Goal: Register for event/course

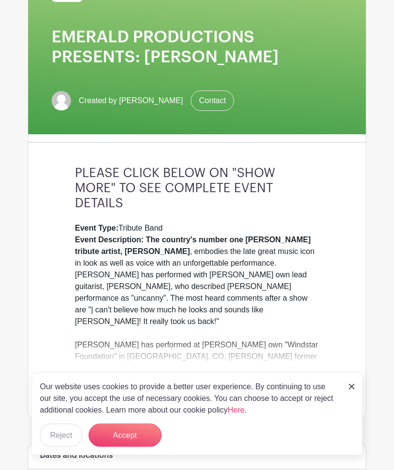
scroll to position [123, 0]
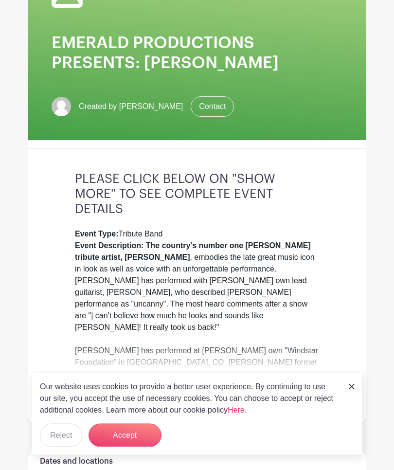
click at [205, 110] on link "Contact" at bounding box center [212, 107] width 43 height 20
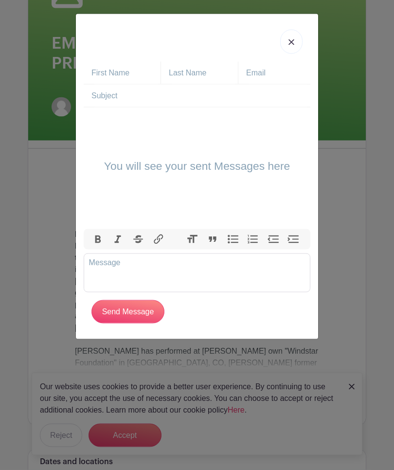
scroll to position [123, 0]
click at [141, 99] on input "text" at bounding box center [201, 96] width 219 height 22
type input "[PERSON_NAME]"
click at [105, 73] on input "text" at bounding box center [126, 73] width 69 height 22
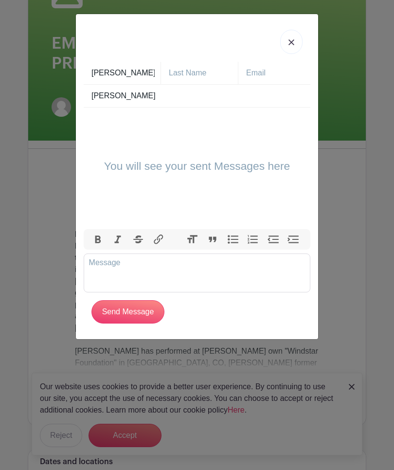
type input "[PERSON_NAME]"
click at [194, 71] on input "text" at bounding box center [203, 73] width 69 height 22
type input "[PERSON_NAME]"
click at [252, 78] on input "text" at bounding box center [280, 73] width 69 height 22
type input "[EMAIL_ADDRESS][DOMAIN_NAME]"
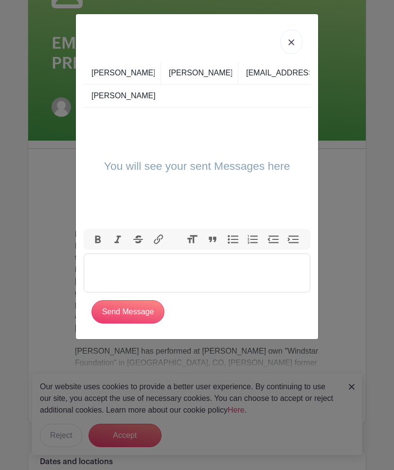
click at [107, 270] on trix-editor at bounding box center [197, 273] width 227 height 39
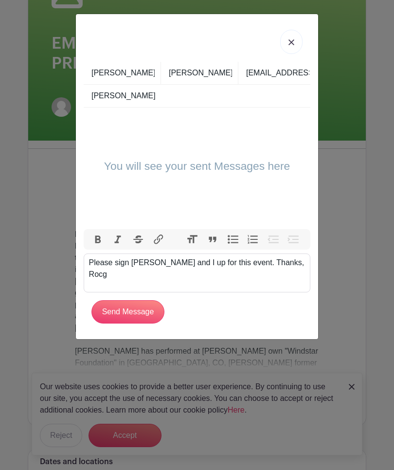
type trix-editor "<div>Please sign [PERSON_NAME] and I up for this event. Thanks, [PERSON_NAME]</…"
click at [140, 311] on input "Send Message" at bounding box center [128, 311] width 73 height 23
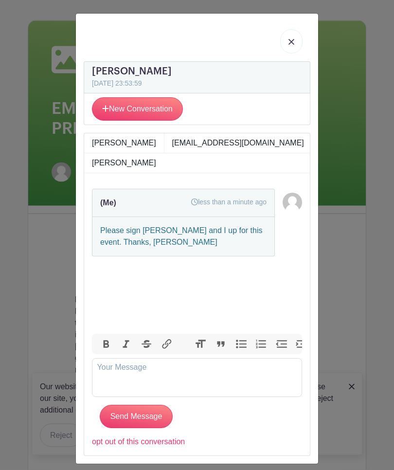
scroll to position [0, 0]
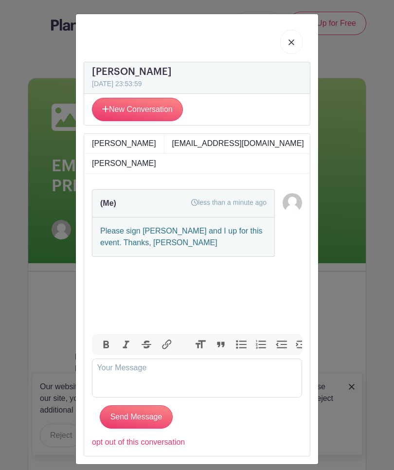
click at [35, 311] on div "[PERSON_NAME] [DATE] 23:53:59 New Conversation New Conversation [PERSON_NAME] […" at bounding box center [197, 235] width 394 height 470
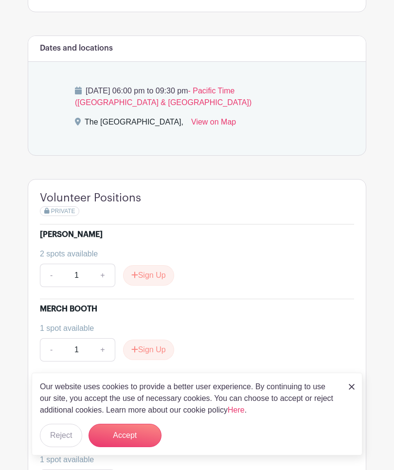
scroll to position [536, 0]
click at [155, 266] on button "Sign Up" at bounding box center [148, 276] width 51 height 20
click at [105, 264] on link "+" at bounding box center [105, 275] width 24 height 23
type input "2"
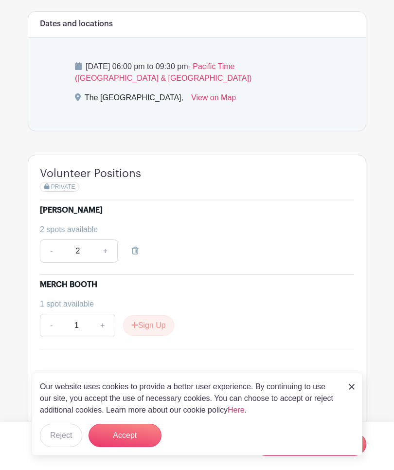
scroll to position [594, 0]
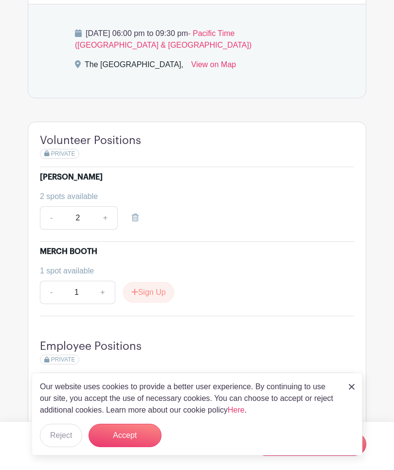
click at [354, 390] on img at bounding box center [352, 387] width 6 height 6
